Goal: Task Accomplishment & Management: Complete application form

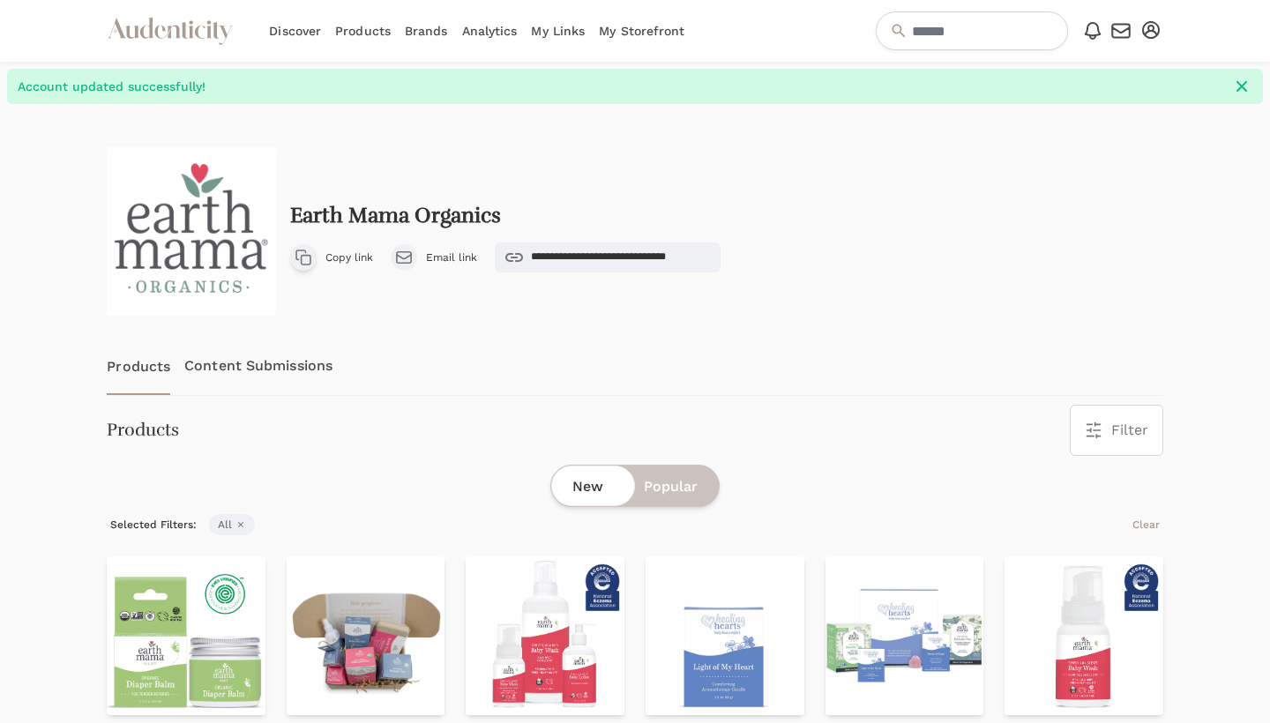
click at [517, 258] on icon at bounding box center [514, 257] width 18 height 9
click at [312, 257] on icon "button" at bounding box center [304, 258] width 18 height 18
click at [239, 366] on link "Content Submissions" at bounding box center [258, 366] width 148 height 58
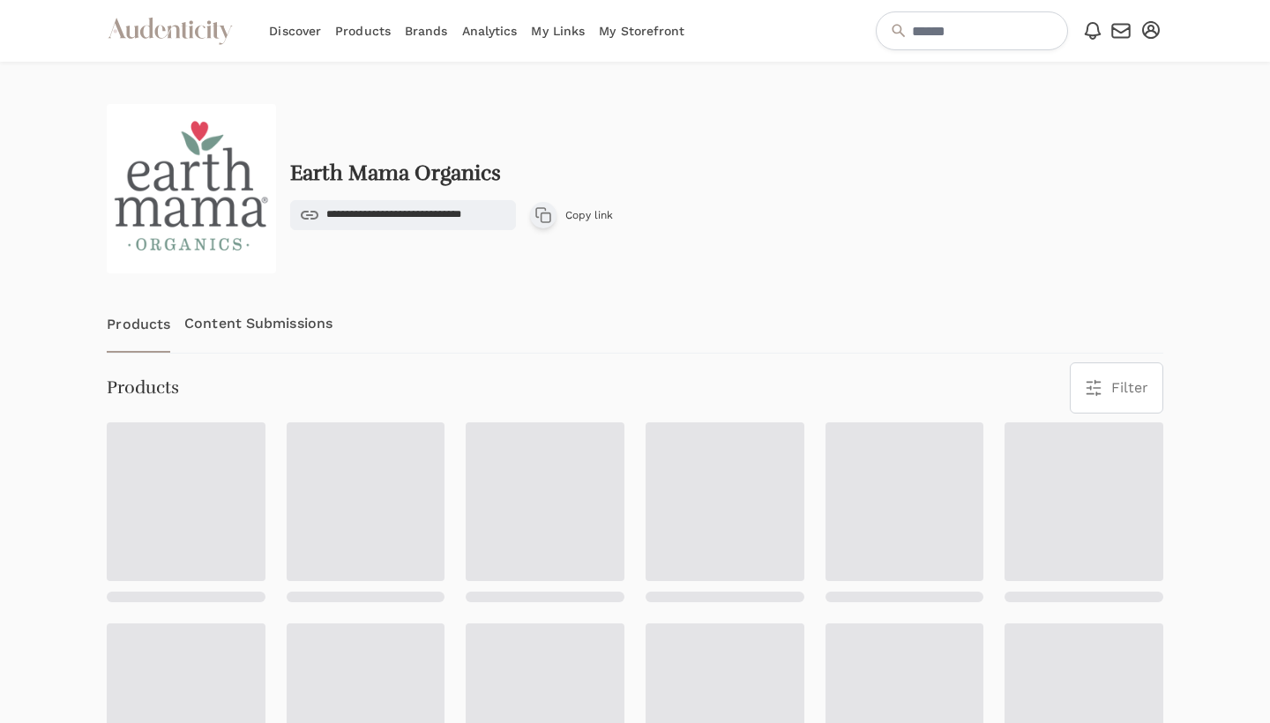
scroll to position [104, 0]
